Goal: Navigation & Orientation: Find specific page/section

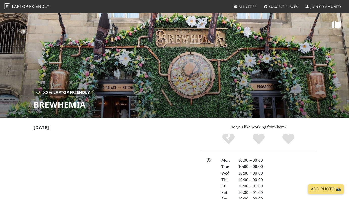
scroll to position [0, 0]
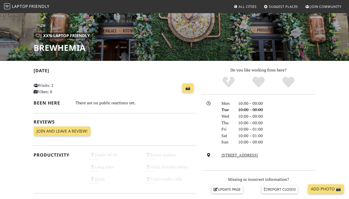
scroll to position [58, 0]
